Goal: Task Accomplishment & Management: Use online tool/utility

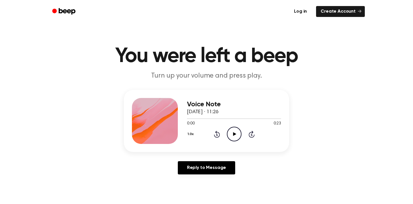
click at [304, 11] on link "Log in" at bounding box center [300, 11] width 24 height 13
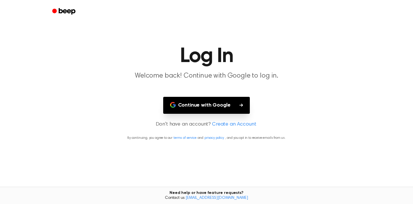
click at [225, 106] on button "Continue with Google" at bounding box center [206, 105] width 87 height 17
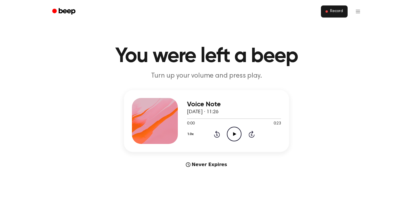
click at [344, 13] on button "Record" at bounding box center [334, 11] width 27 height 12
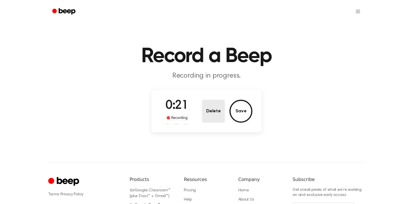
click at [212, 112] on button "Delete" at bounding box center [213, 111] width 23 height 23
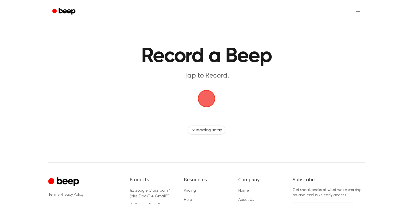
click at [209, 100] on span "button" at bounding box center [207, 99] width 20 height 20
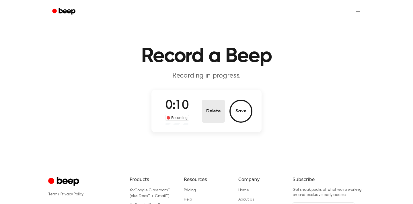
click at [216, 114] on button "Delete" at bounding box center [213, 111] width 23 height 23
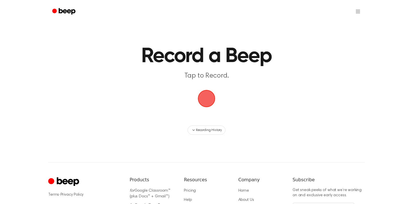
click at [207, 98] on span "button" at bounding box center [206, 98] width 21 height 21
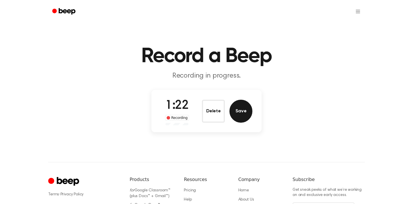
click at [245, 108] on button "Save" at bounding box center [241, 111] width 23 height 23
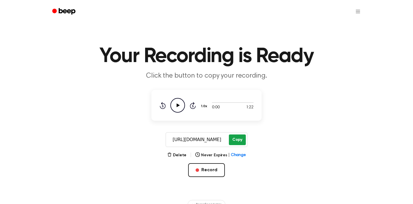
click at [237, 140] on button "Copy" at bounding box center [237, 139] width 17 height 11
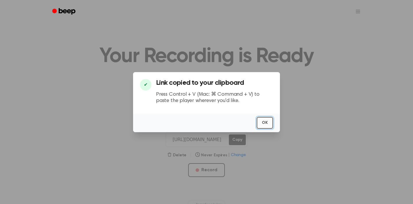
click at [263, 123] on button "OK" at bounding box center [265, 123] width 16 height 12
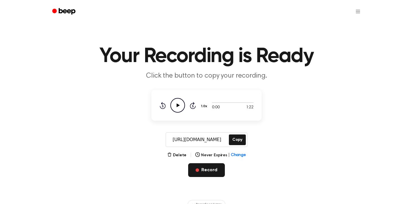
click at [207, 168] on button "Record" at bounding box center [206, 170] width 36 height 14
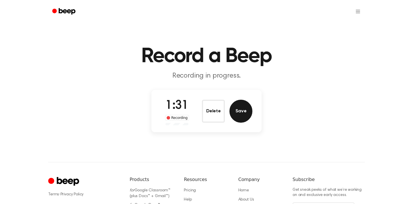
click at [239, 112] on button "Save" at bounding box center [241, 111] width 23 height 23
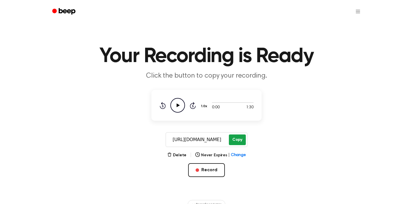
click at [235, 139] on button "Copy" at bounding box center [237, 139] width 17 height 11
click at [215, 169] on button "Record" at bounding box center [206, 170] width 36 height 14
click at [210, 171] on button "Record" at bounding box center [206, 170] width 36 height 14
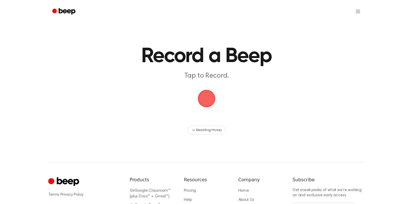
click at [210, 102] on span "button" at bounding box center [207, 99] width 26 height 26
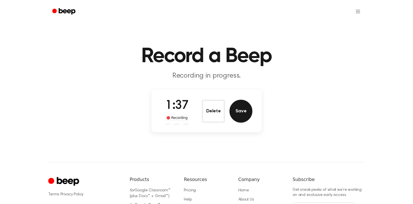
click at [244, 108] on button "Save" at bounding box center [241, 111] width 23 height 23
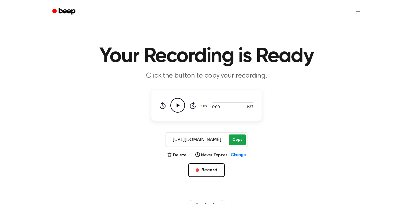
click at [238, 140] on button "Copy" at bounding box center [237, 139] width 17 height 11
click at [199, 169] on span "button" at bounding box center [197, 169] width 3 height 3
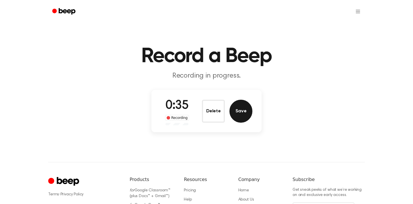
click at [249, 114] on button "Save" at bounding box center [241, 111] width 23 height 23
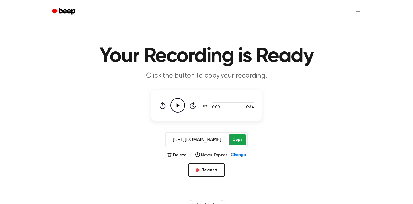
click at [237, 141] on button "Copy" at bounding box center [237, 139] width 17 height 11
click at [212, 168] on button "Record" at bounding box center [206, 170] width 36 height 14
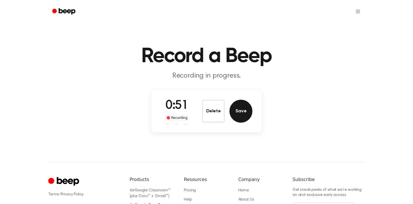
click at [240, 109] on button "Save" at bounding box center [241, 111] width 23 height 23
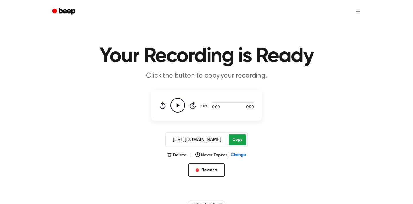
click at [237, 139] on button "Copy" at bounding box center [237, 139] width 17 height 11
click at [201, 170] on button "Record" at bounding box center [206, 170] width 36 height 14
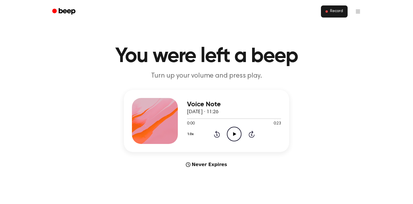
click at [340, 13] on span "Record" at bounding box center [336, 11] width 13 height 5
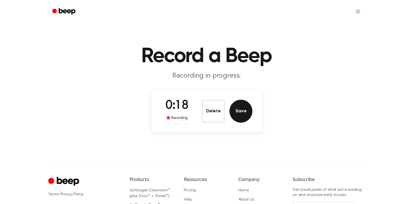
click at [241, 113] on button "Save" at bounding box center [241, 111] width 23 height 23
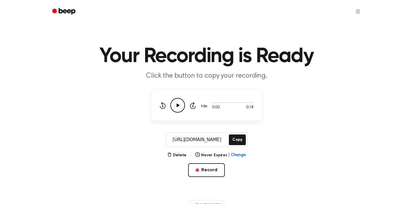
click at [241, 113] on div "0:00 0:18 1.0x Rewind 5 seconds Play Audio Skip 5 seconds" at bounding box center [207, 105] width 110 height 31
